Goal: Transaction & Acquisition: Purchase product/service

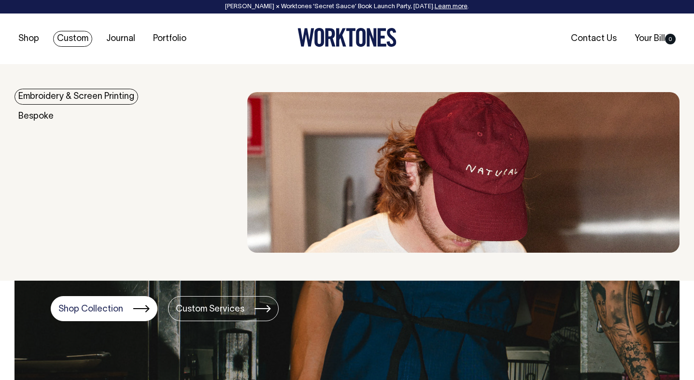
click at [59, 34] on link "Custom" at bounding box center [72, 39] width 39 height 16
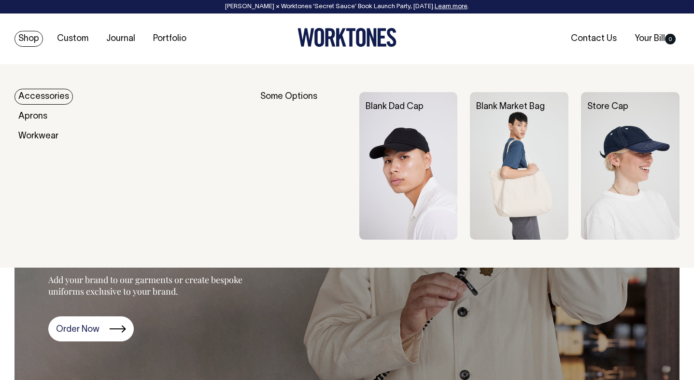
click at [399, 195] on img at bounding box center [408, 166] width 98 height 148
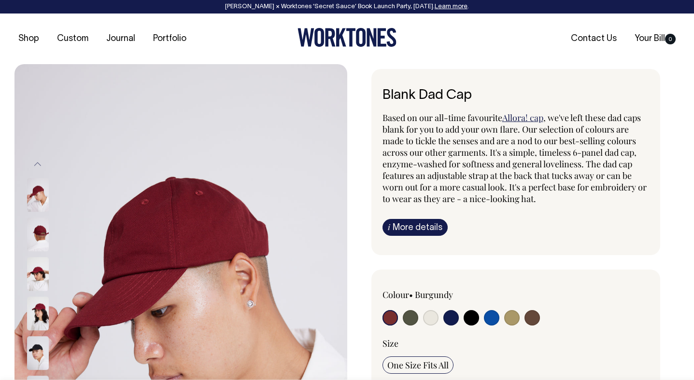
click at [426, 319] on input "radio" at bounding box center [430, 317] width 15 height 15
radio input "true"
select select "Natural"
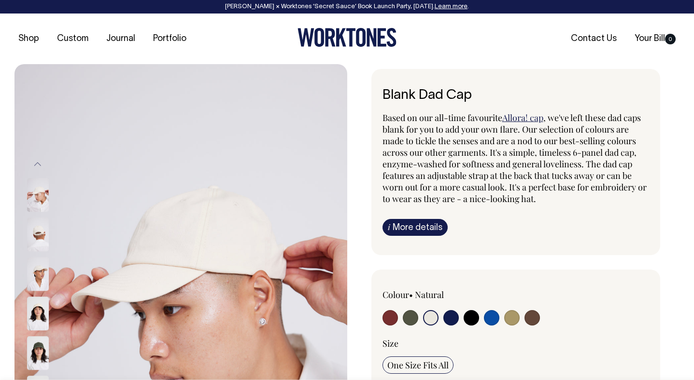
click at [241, 267] on img at bounding box center [180, 313] width 333 height 499
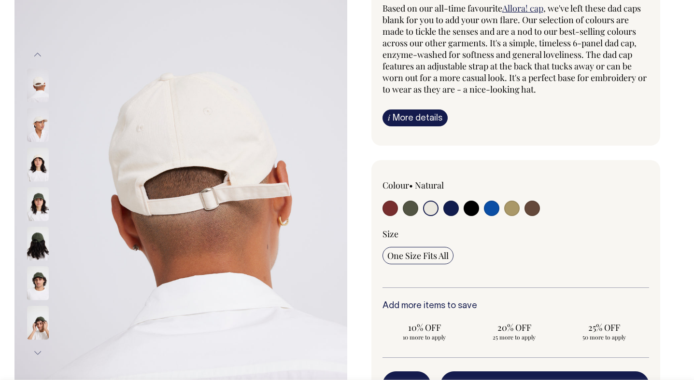
scroll to position [110, 0]
click at [34, 131] on img at bounding box center [38, 125] width 22 height 34
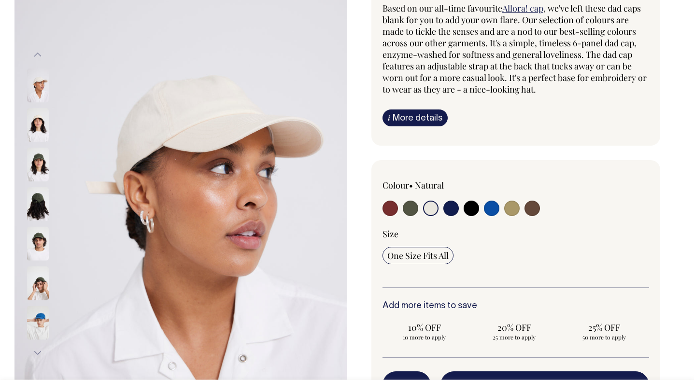
click at [41, 53] on button "Previous" at bounding box center [37, 55] width 14 height 22
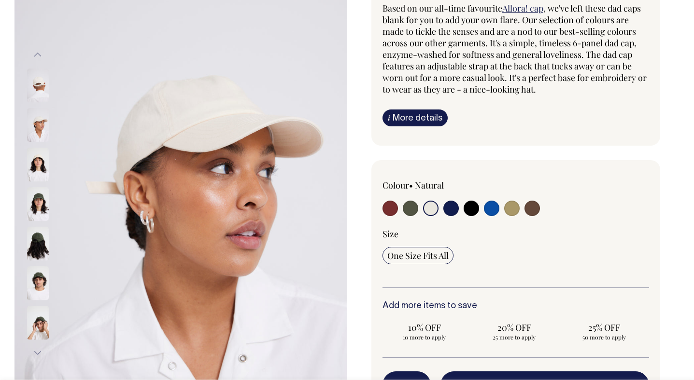
click at [41, 53] on button "Previous" at bounding box center [37, 55] width 14 height 22
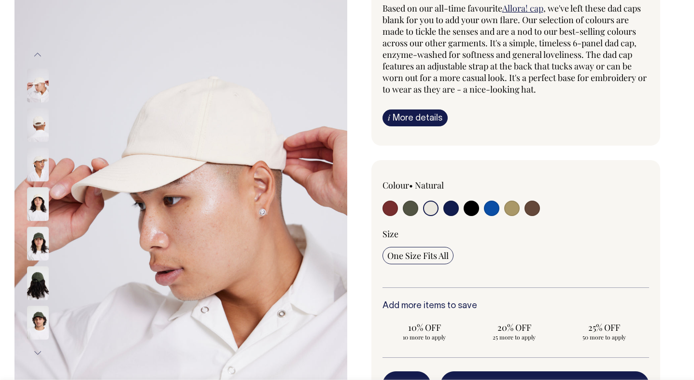
click at [41, 53] on button "Previous" at bounding box center [37, 55] width 14 height 22
